Goal: Task Accomplishment & Management: Manage account settings

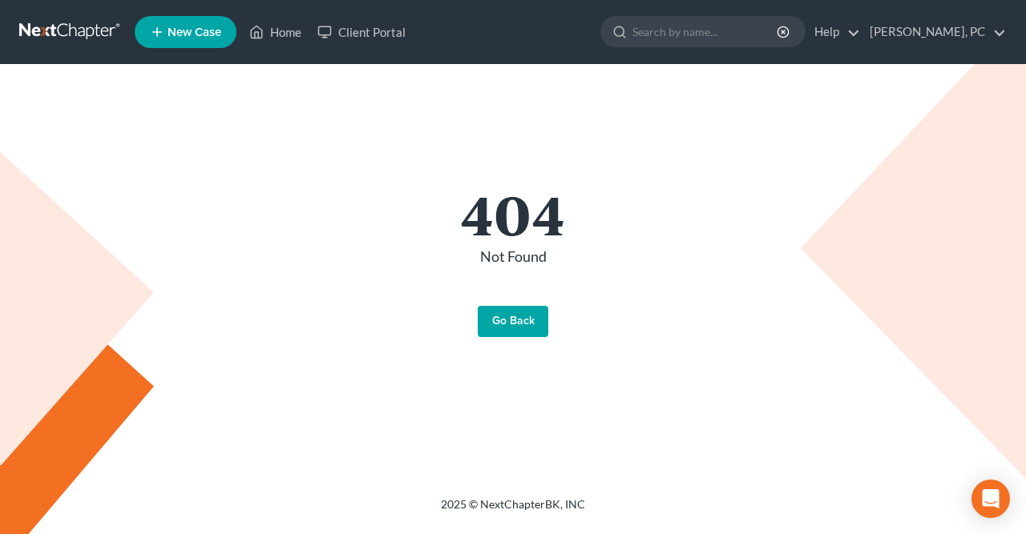
click at [520, 317] on link "Go Back" at bounding box center [513, 322] width 71 height 32
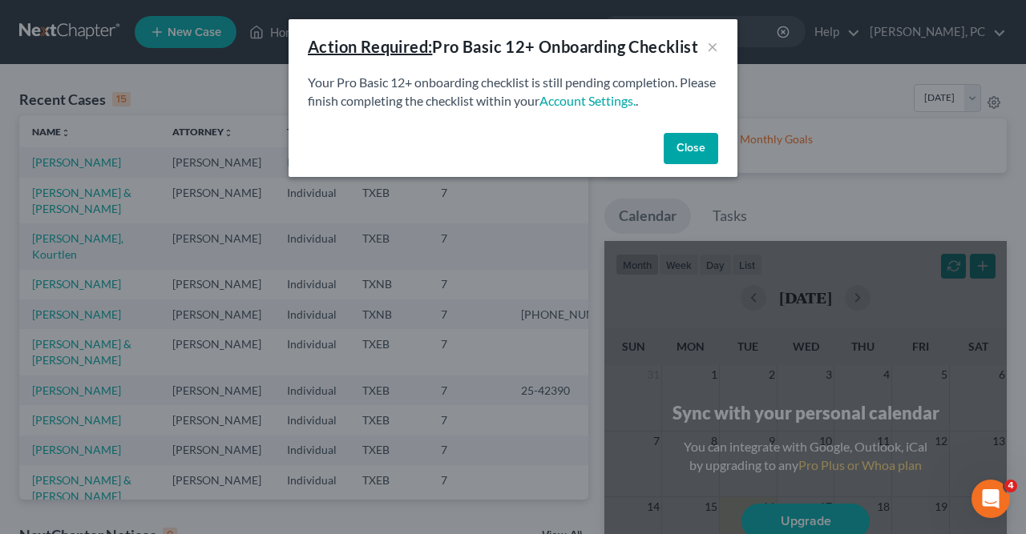
click at [704, 139] on button "Close" at bounding box center [691, 149] width 54 height 32
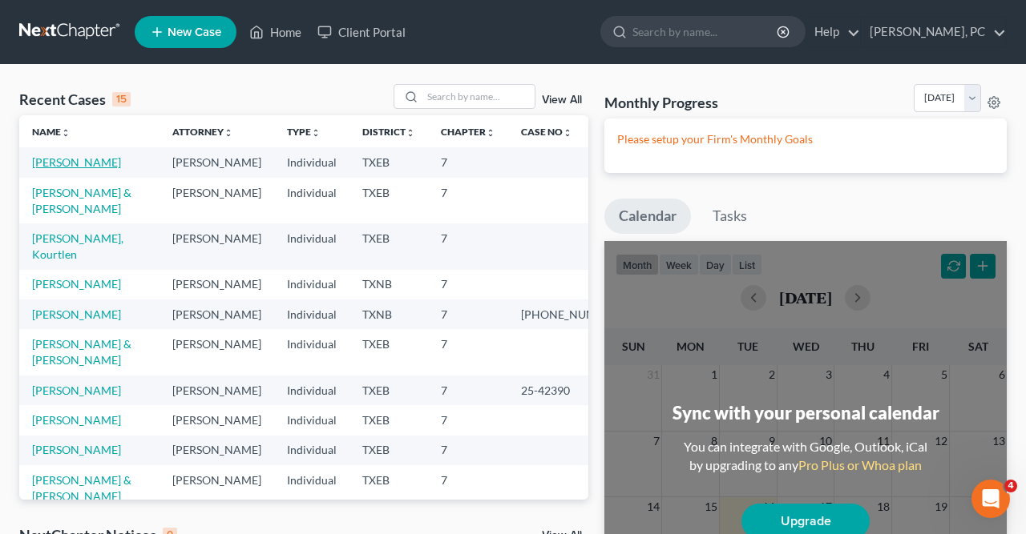
click at [85, 167] on link "[PERSON_NAME]" at bounding box center [76, 162] width 89 height 14
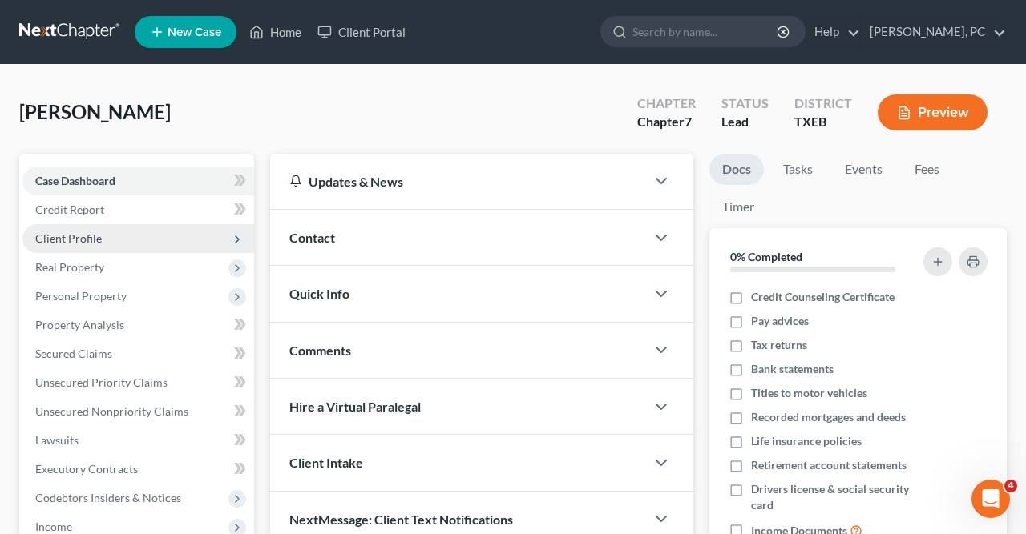
click at [87, 236] on span "Client Profile" at bounding box center [68, 239] width 67 height 14
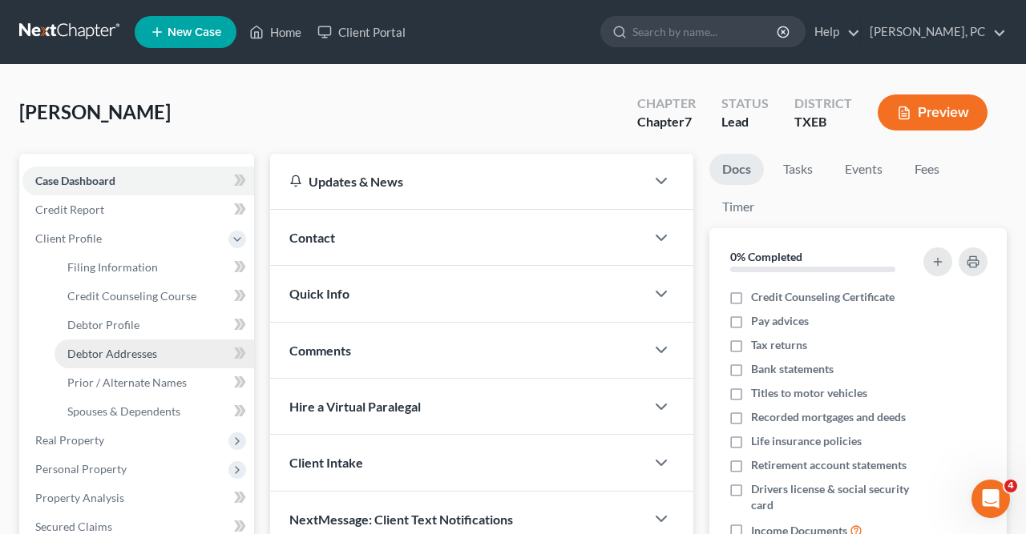
click at [123, 353] on span "Debtor Addresses" at bounding box center [112, 354] width 90 height 14
